Goal: Task Accomplishment & Management: Use online tool/utility

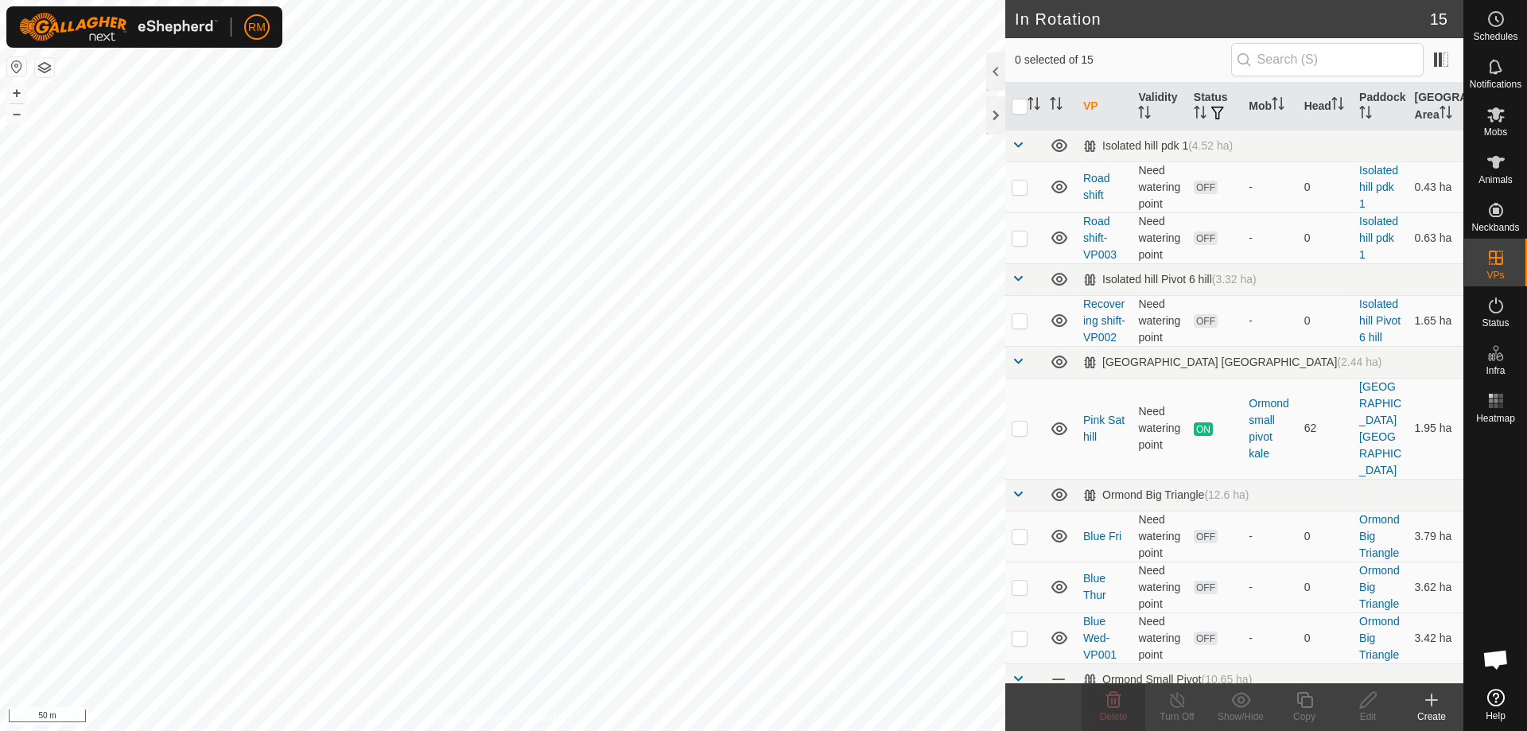
click at [830, 730] on html "RM Schedules Notifications Mobs Animals Neckbands VPs Status Infra Heatmap Help…" at bounding box center [763, 365] width 1527 height 731
checkbox input "true"
checkbox input "false"
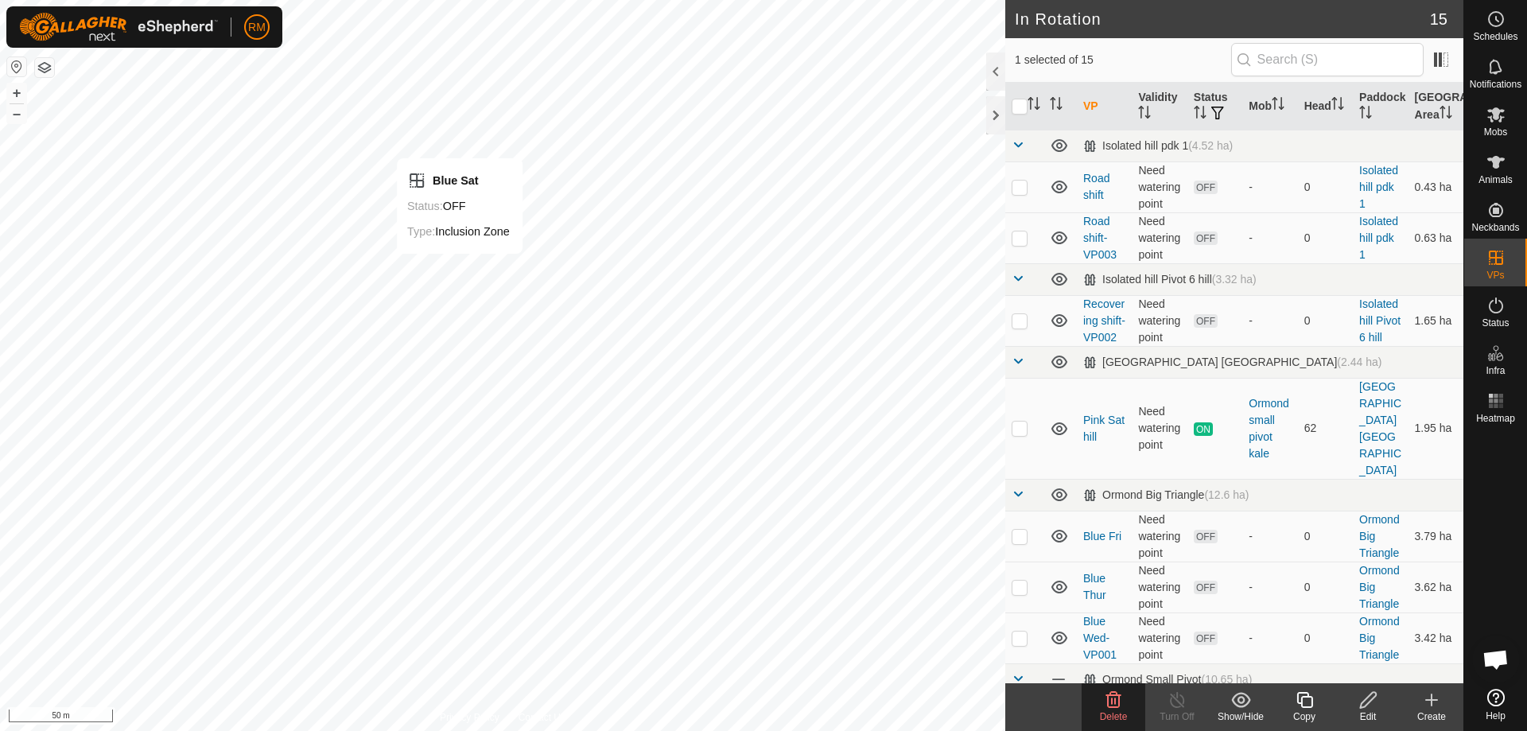
checkbox input "true"
checkbox input "false"
checkbox input "true"
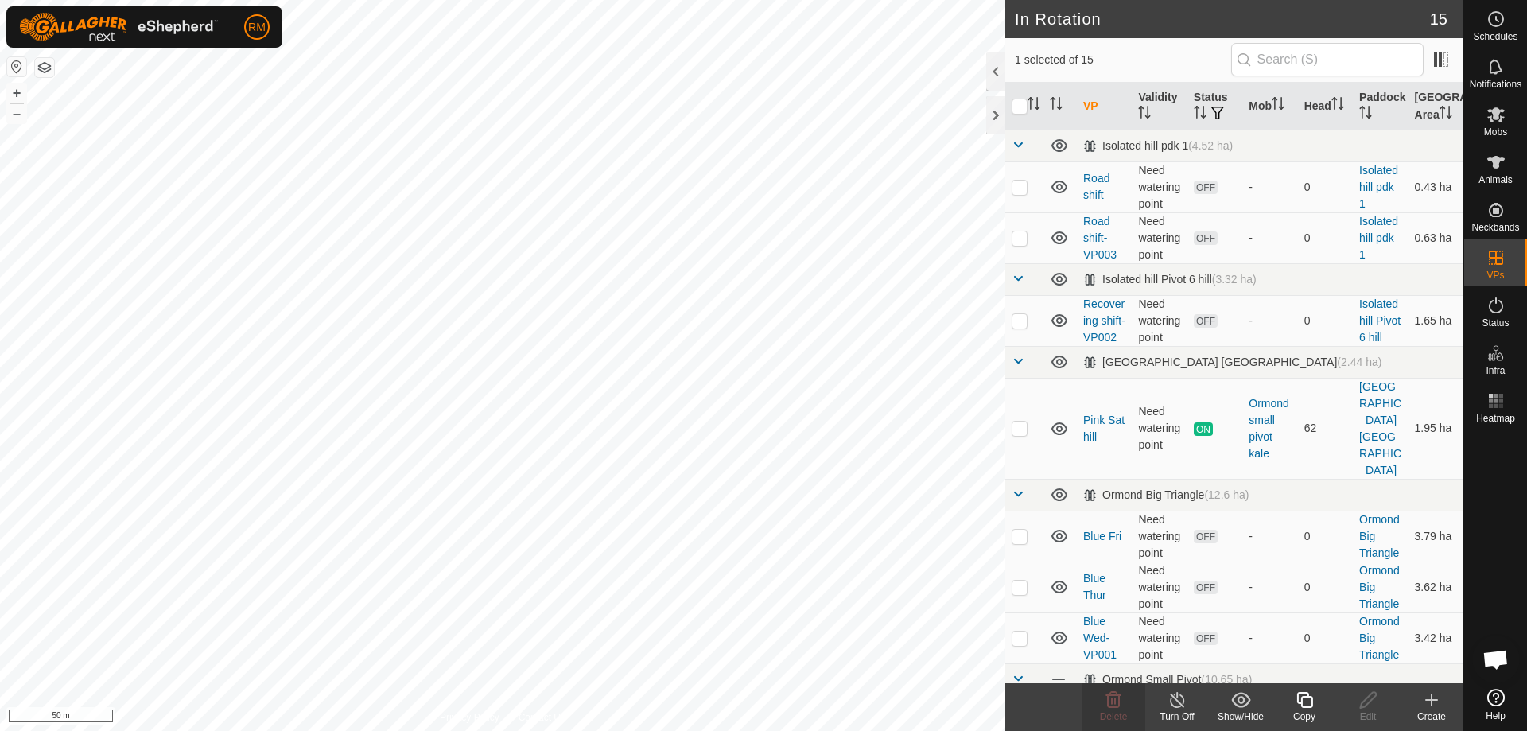
checkbox input "true"
checkbox input "false"
checkbox input "true"
checkbox input "false"
click at [1367, 697] on icon at bounding box center [1368, 700] width 16 height 16
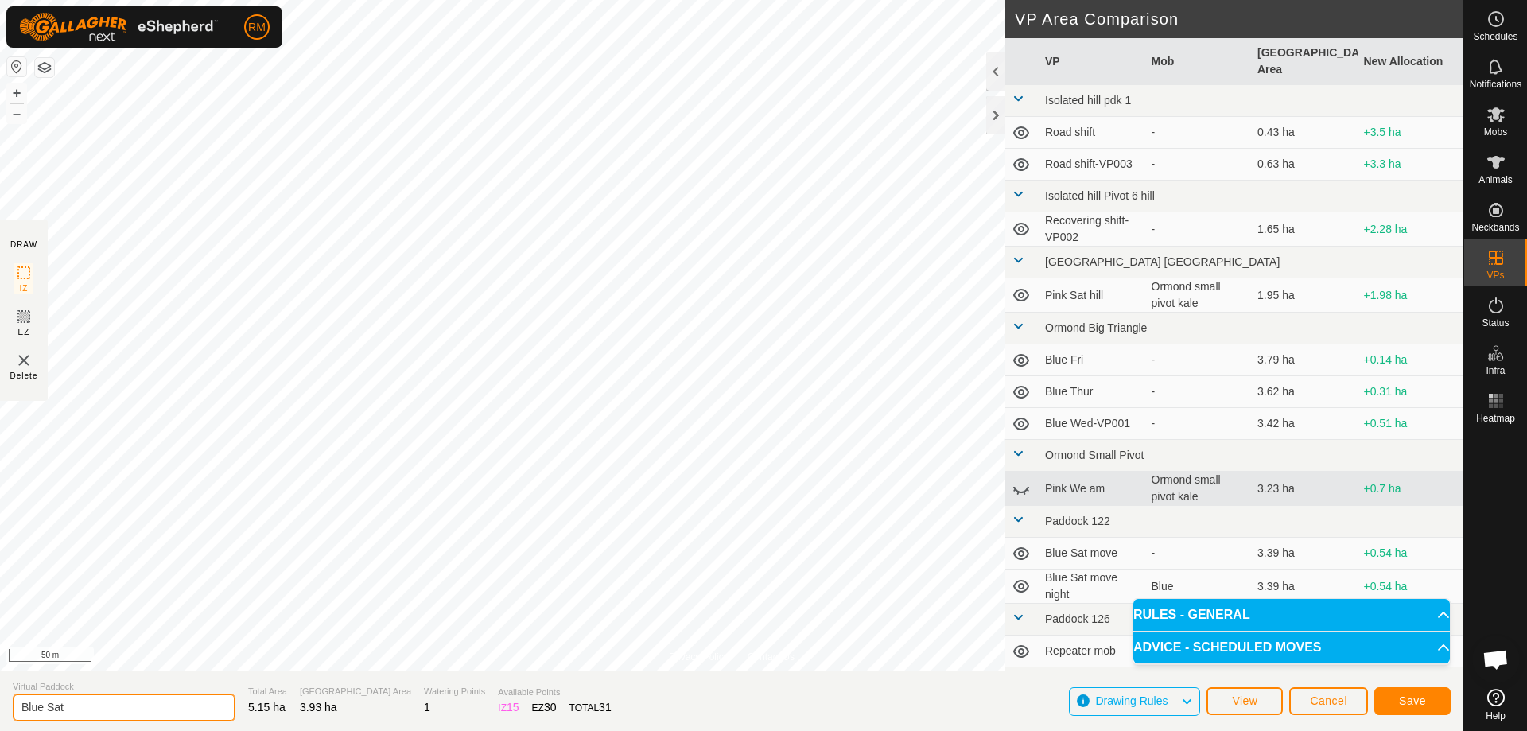
click at [74, 708] on input "Blue Sat" at bounding box center [124, 708] width 223 height 28
type input "Blue Sat night"
click at [1403, 694] on span "Save" at bounding box center [1412, 700] width 27 height 13
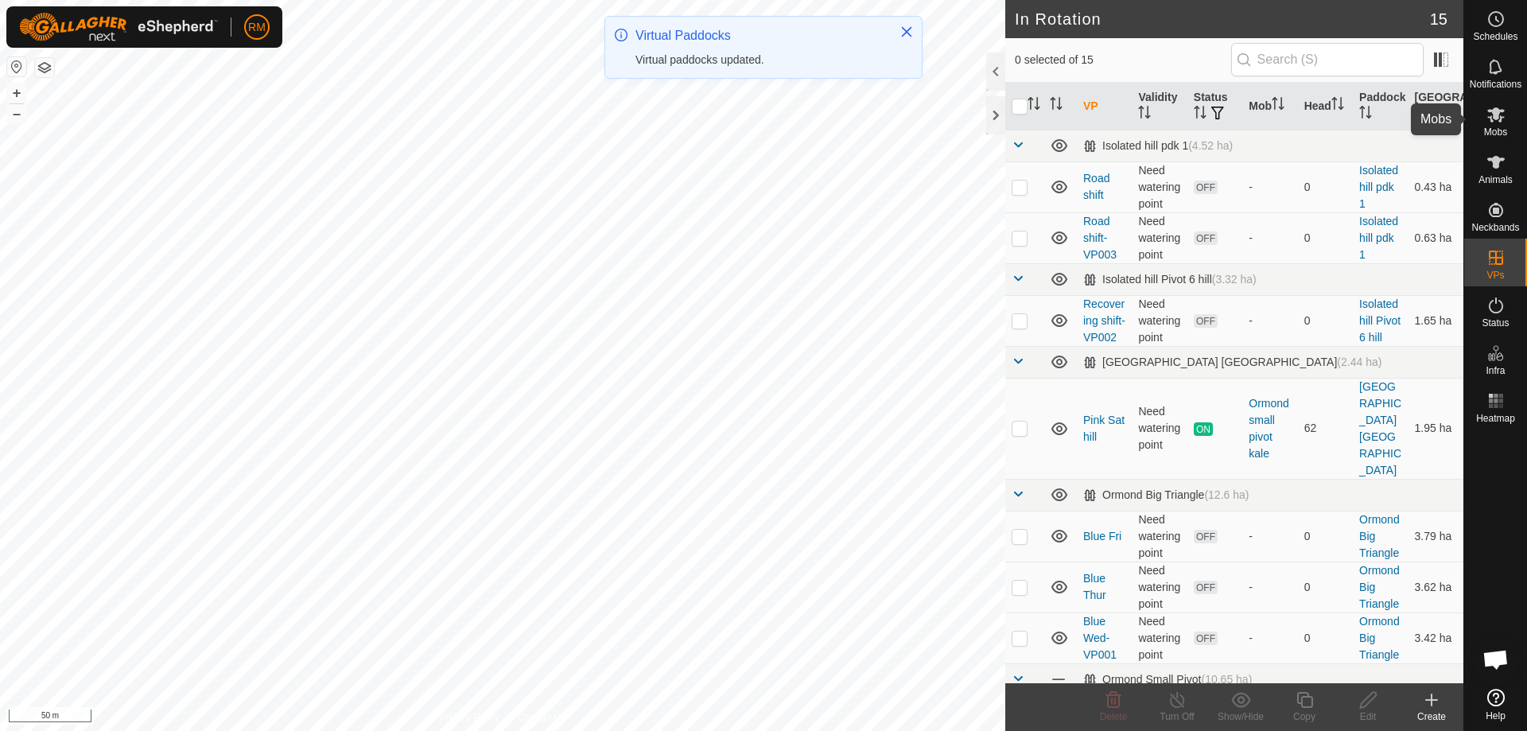
click at [1493, 115] on icon at bounding box center [1495, 114] width 17 height 15
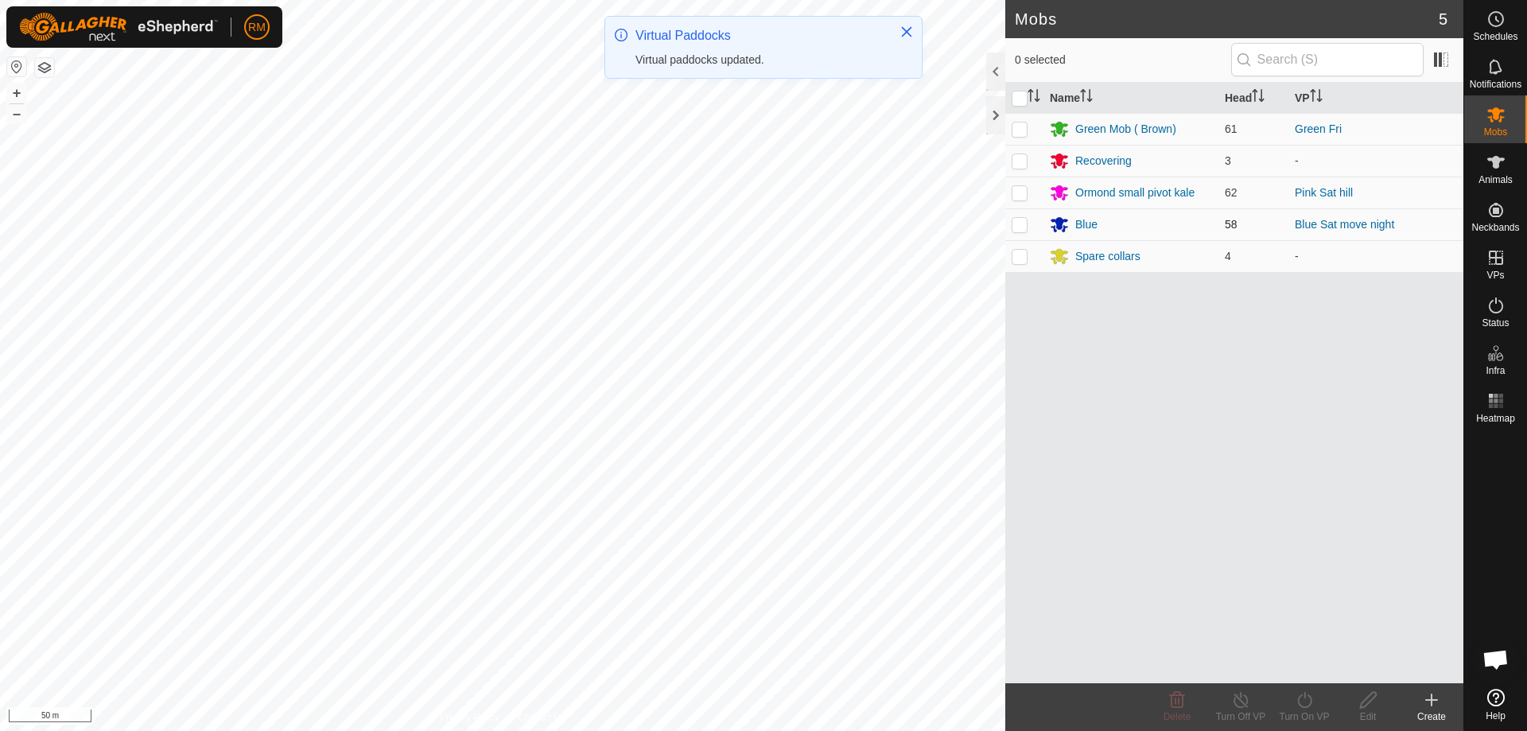
click at [1016, 222] on p-checkbox at bounding box center [1020, 224] width 16 height 13
checkbox input "true"
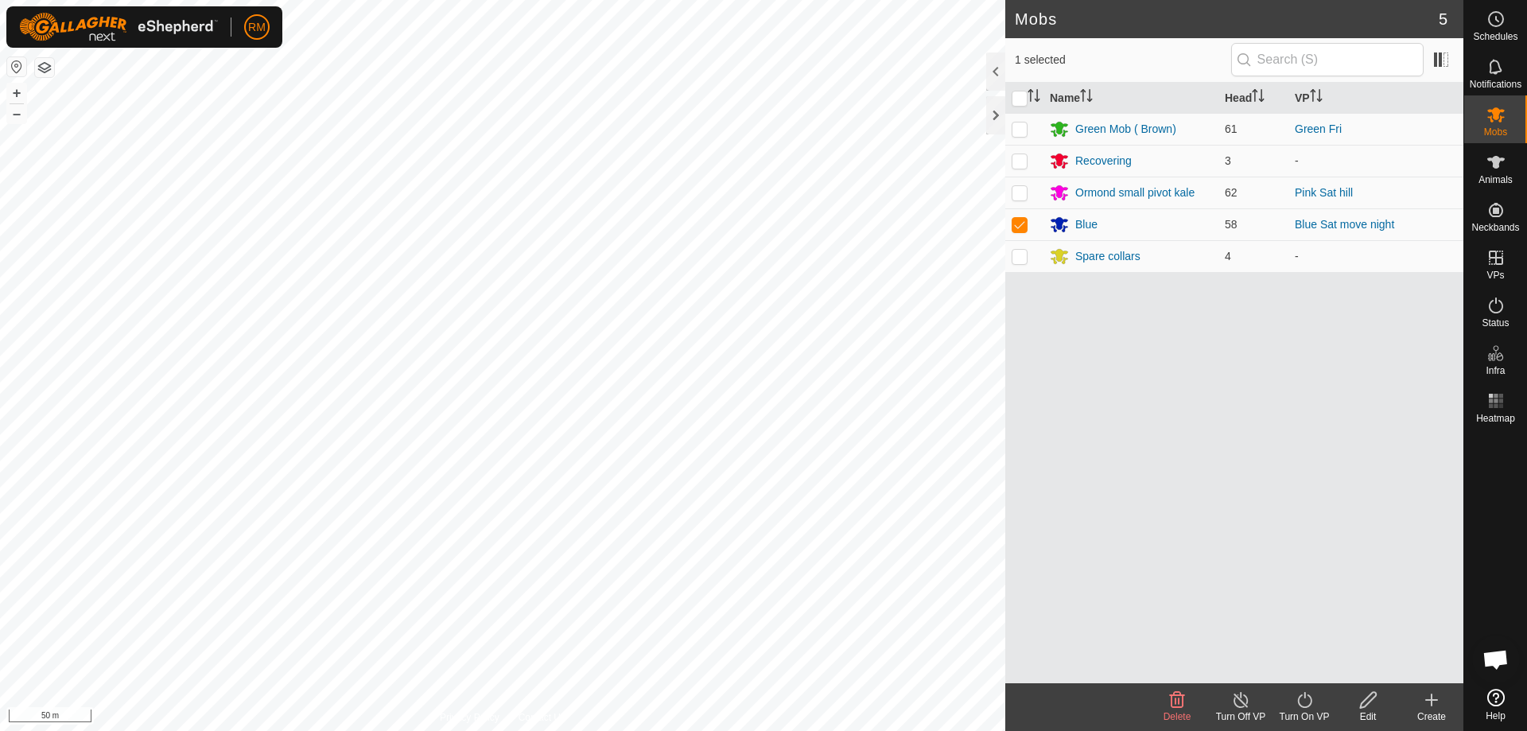
click at [1307, 704] on icon at bounding box center [1305, 699] width 20 height 19
click at [1324, 663] on link "Now" at bounding box center [1351, 665] width 157 height 32
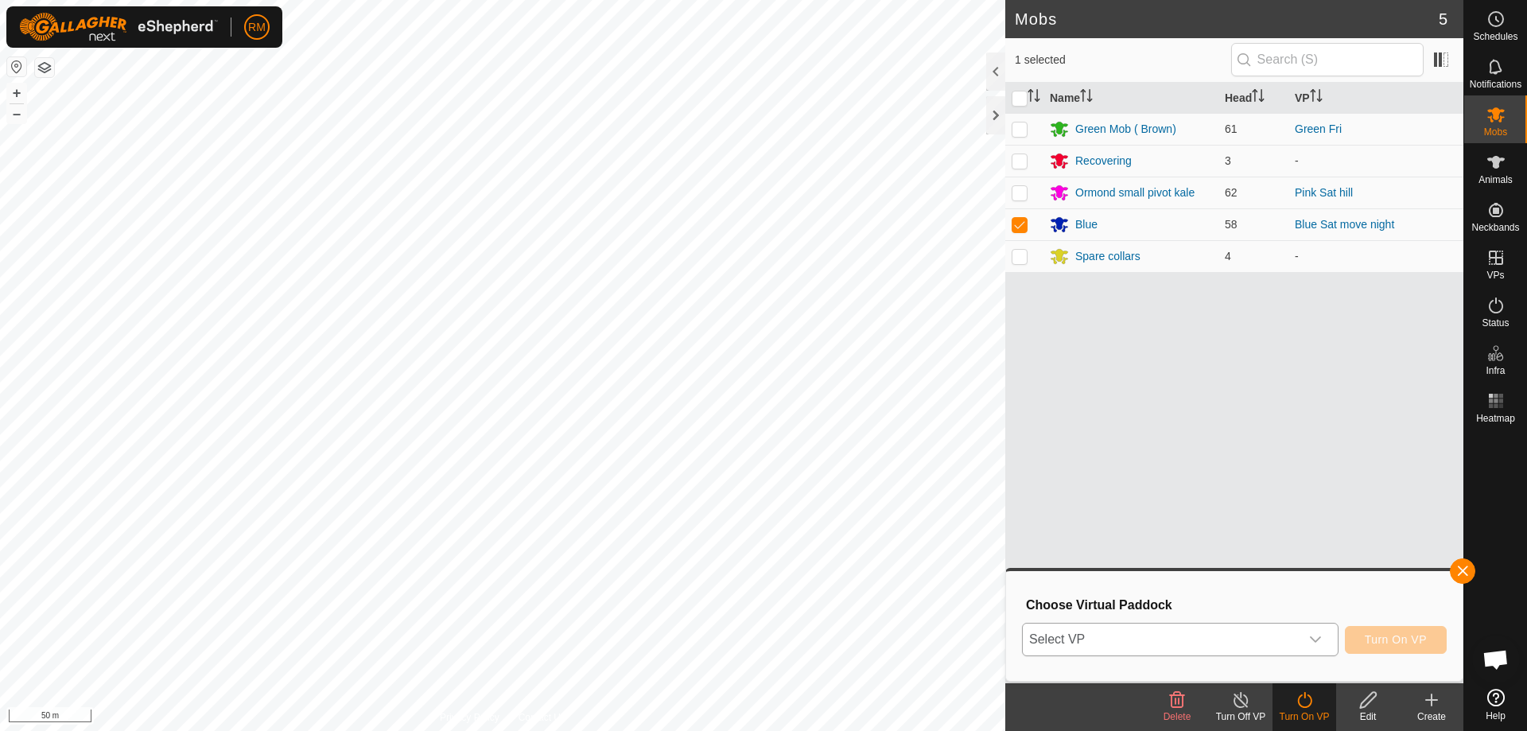
click at [1318, 636] on icon "dropdown trigger" at bounding box center [1315, 639] width 13 height 13
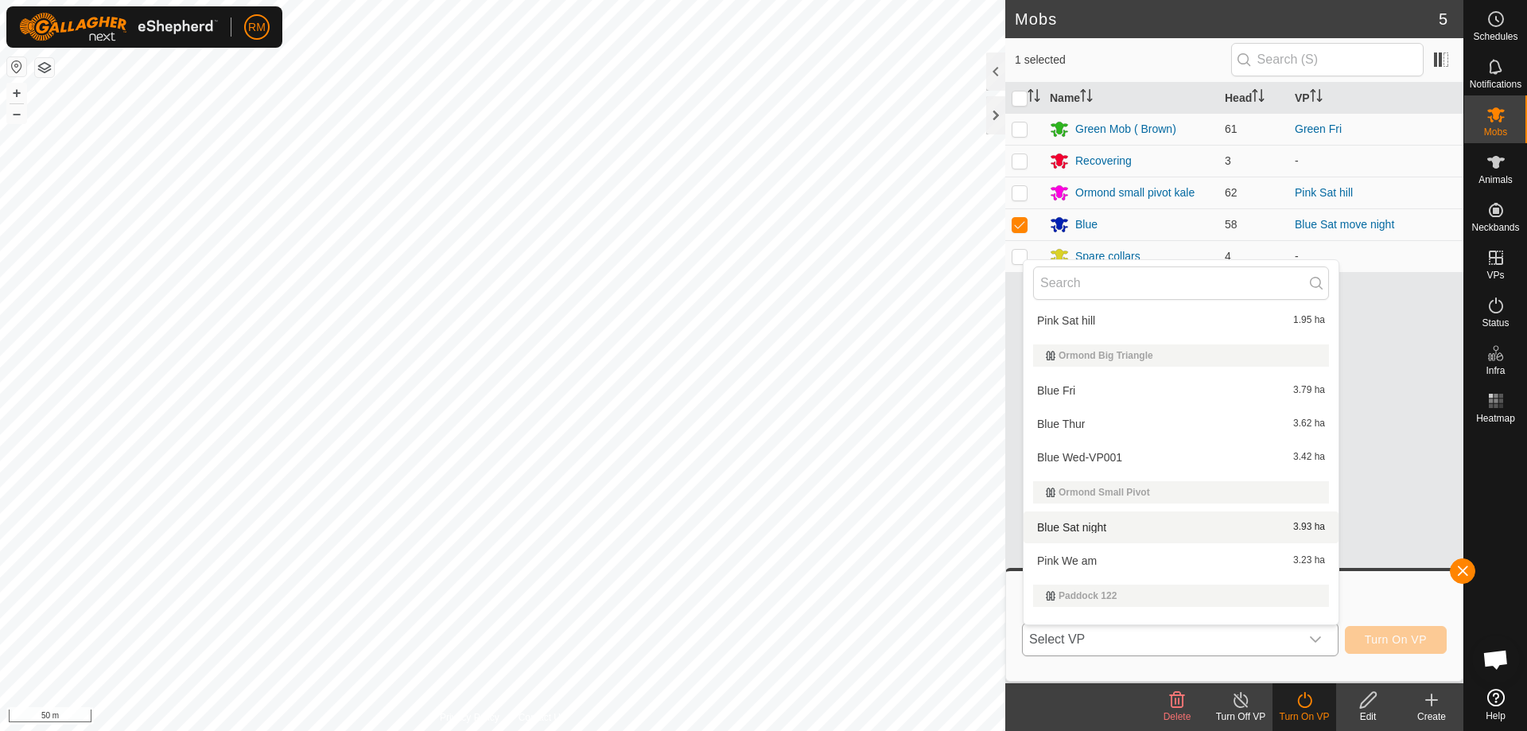
scroll to position [212, 0]
click at [1095, 527] on li "Blue Sat night 3.93 ha" at bounding box center [1181, 527] width 315 height 32
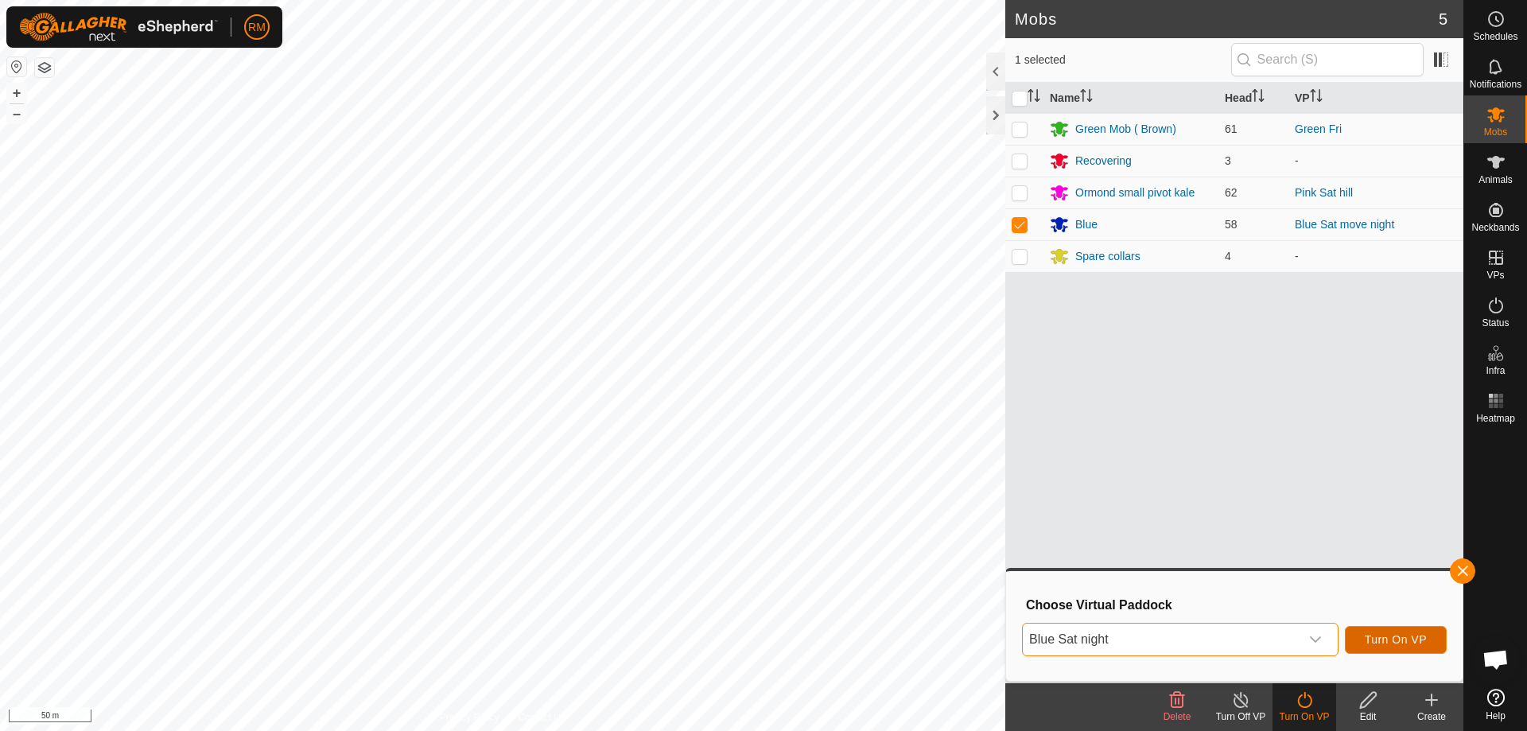
click at [1393, 637] on span "Turn On VP" at bounding box center [1396, 639] width 62 height 13
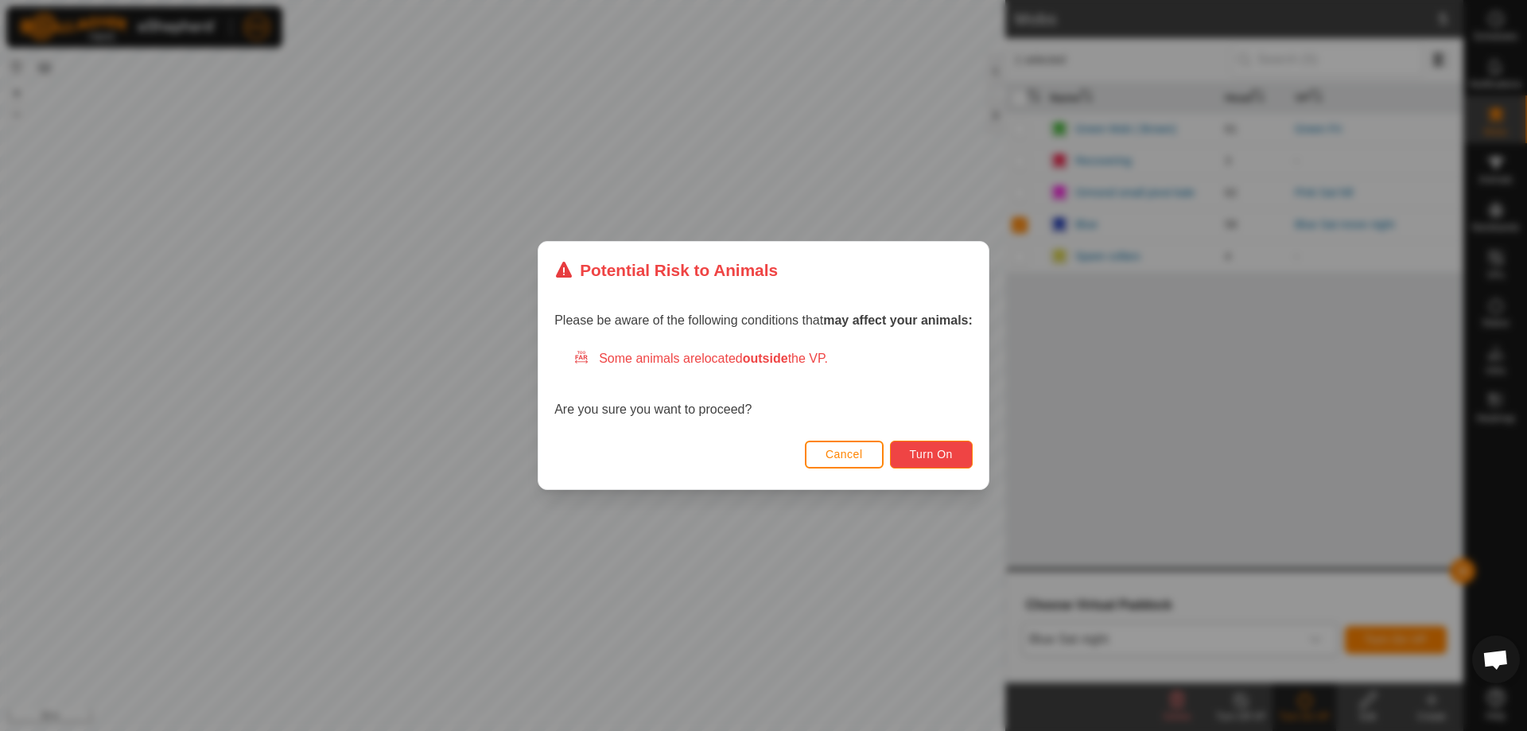
click at [938, 453] on span "Turn On" at bounding box center [931, 454] width 43 height 13
